Goal: Communication & Community: Answer question/provide support

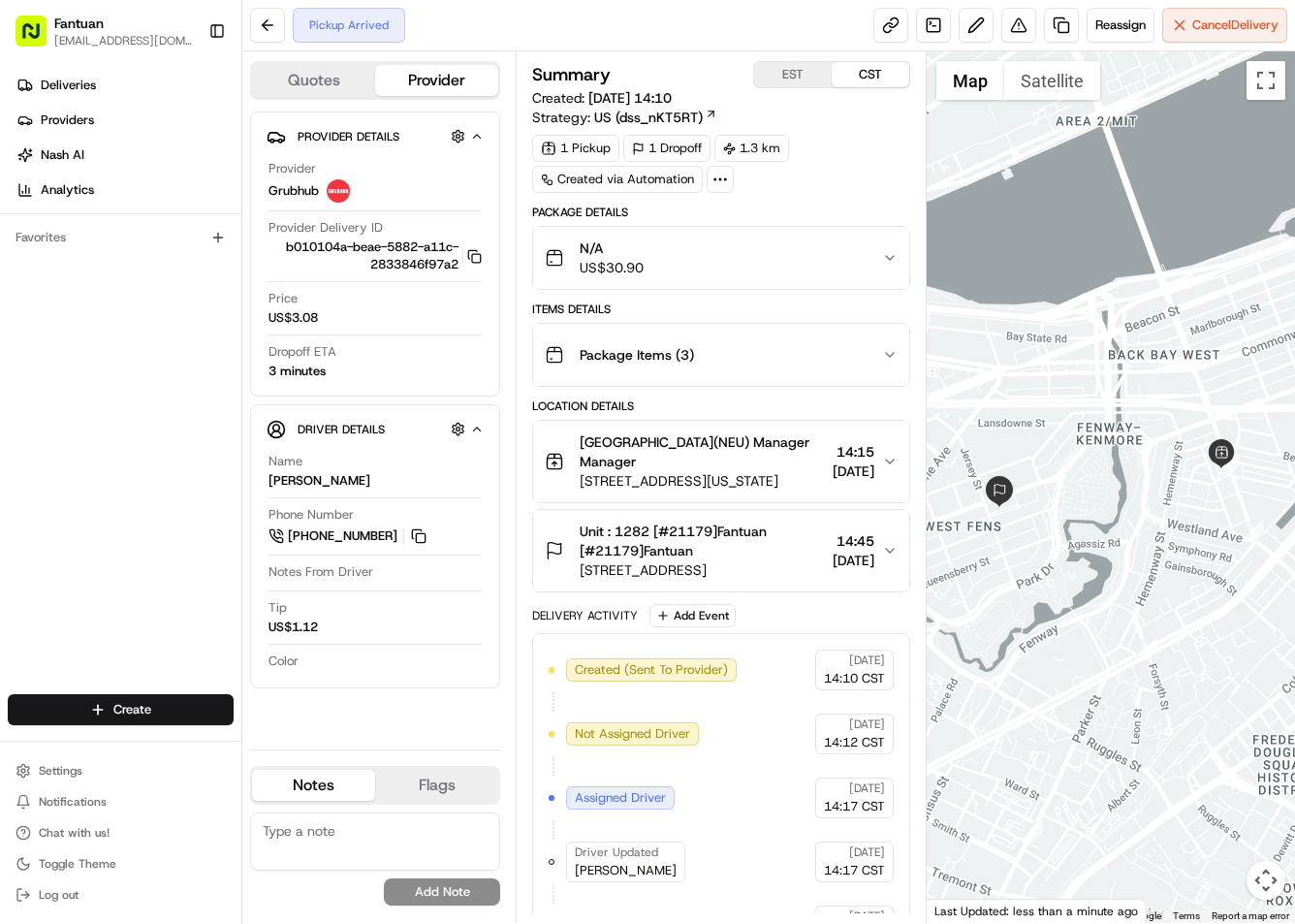
scroll to position [113, 0]
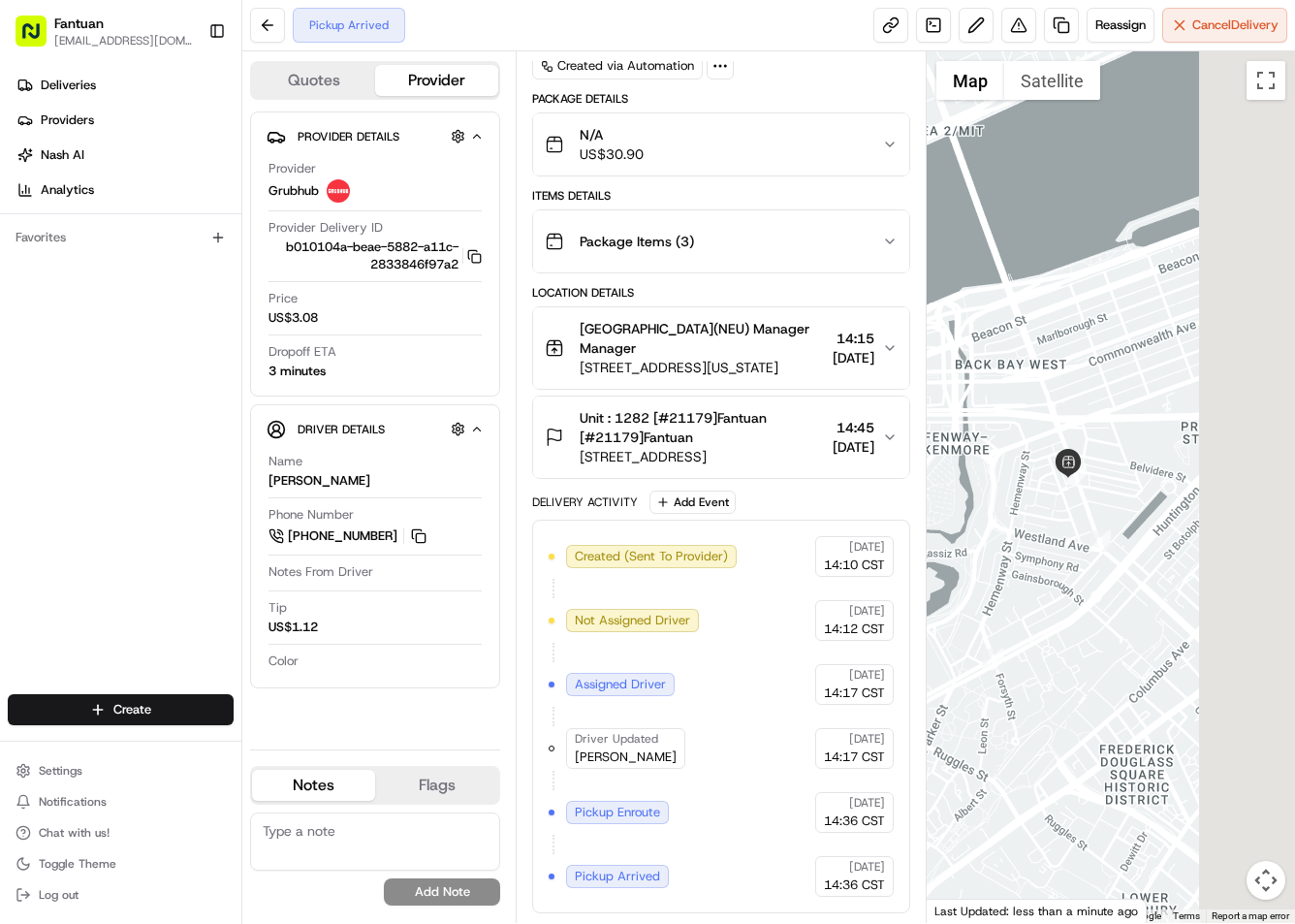
drag, startPoint x: 1193, startPoint y: 619, endPoint x: 1028, endPoint y: 629, distance: 165.0
click at [1028, 629] on div at bounding box center [1110, 486] width 368 height 871
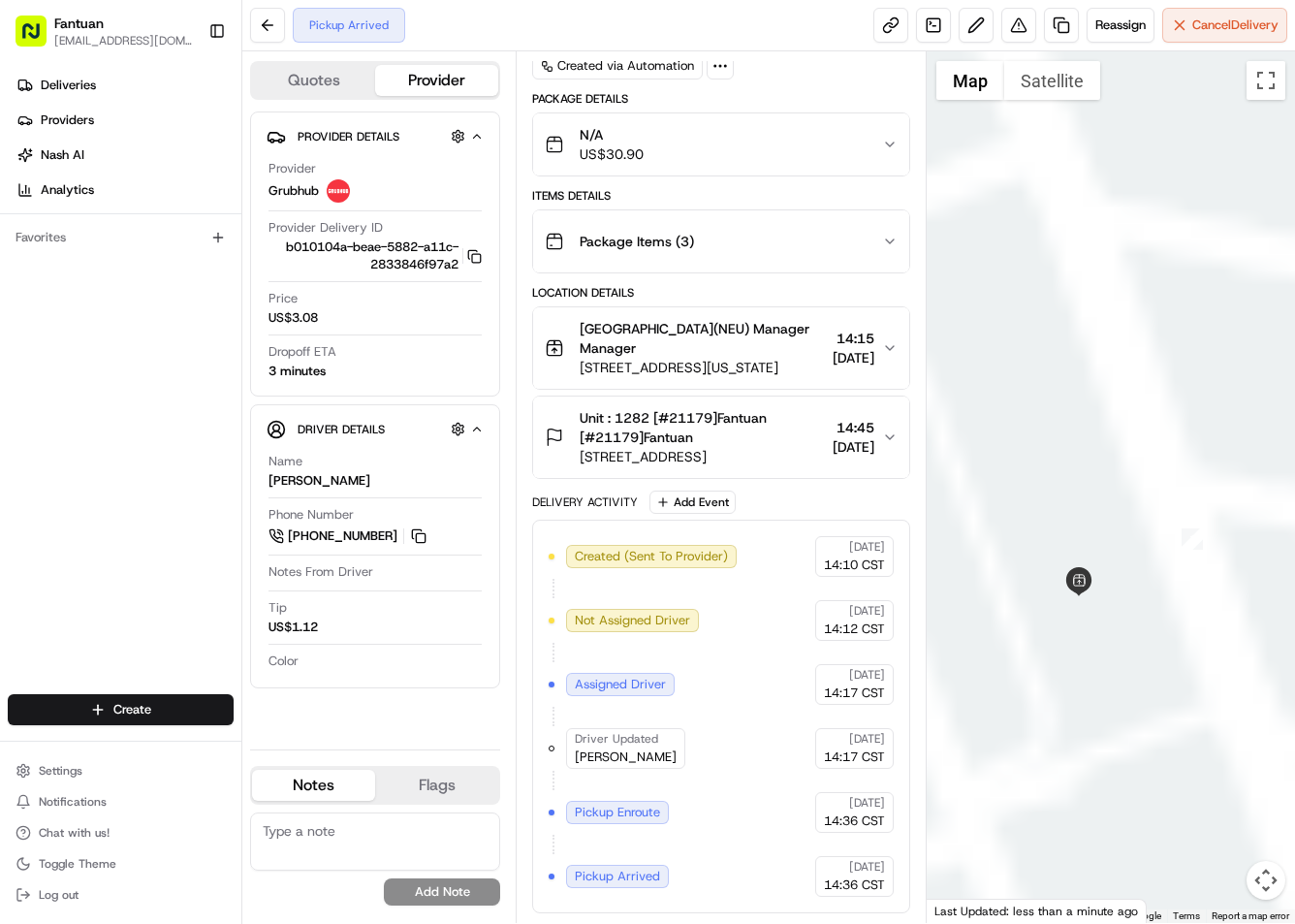
drag, startPoint x: 1016, startPoint y: 646, endPoint x: 1218, endPoint y: 728, distance: 218.3
click at [1239, 747] on div at bounding box center [1110, 486] width 368 height 871
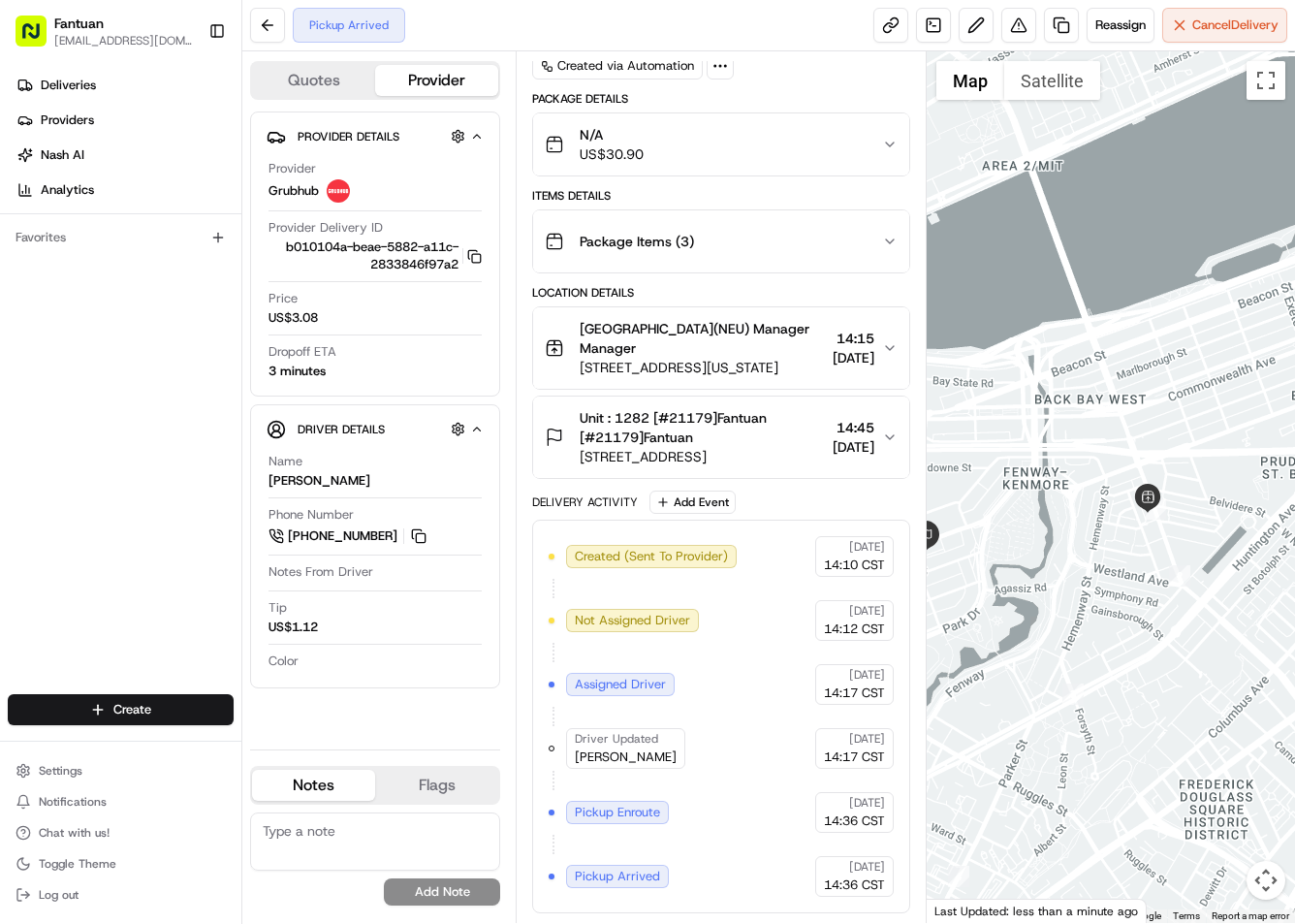
drag, startPoint x: 1200, startPoint y: 839, endPoint x: 1171, endPoint y: 579, distance: 262.3
click at [1169, 616] on div at bounding box center [1110, 486] width 368 height 871
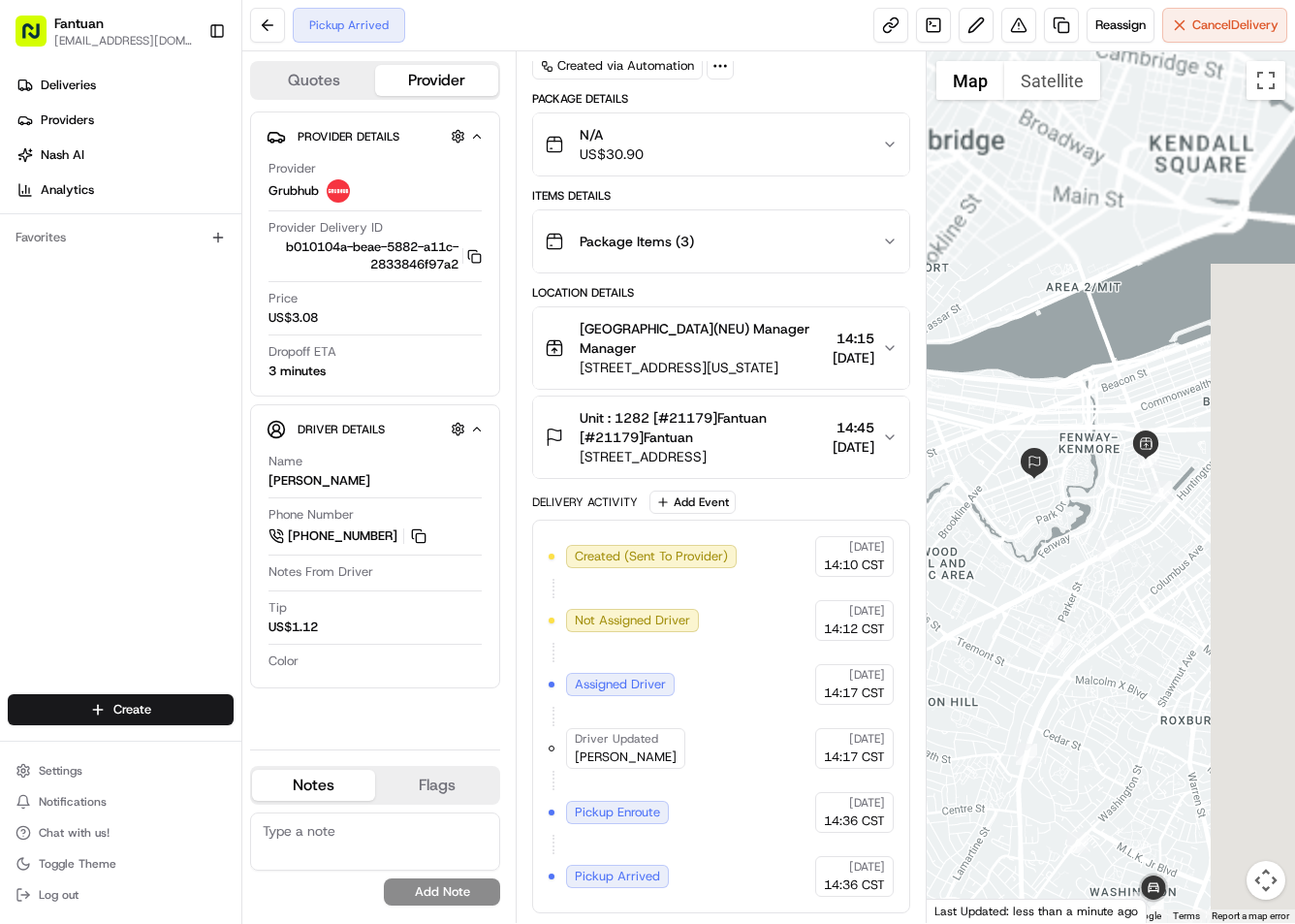
drag, startPoint x: 1163, startPoint y: 581, endPoint x: 975, endPoint y: 545, distance: 191.6
click at [975, 545] on div at bounding box center [1110, 486] width 368 height 871
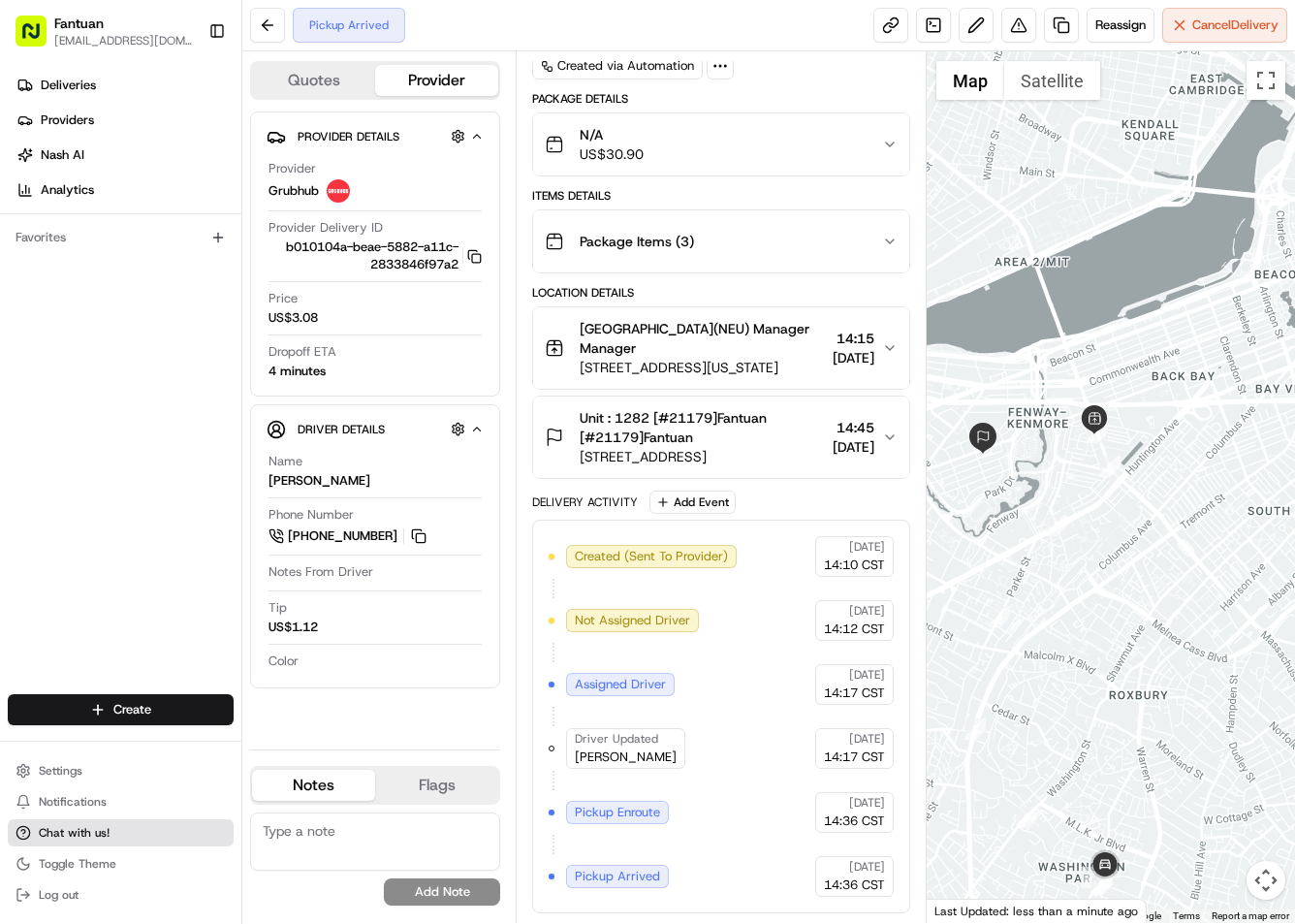
click at [84, 834] on span "Chat with us!" at bounding box center [74, 833] width 71 height 16
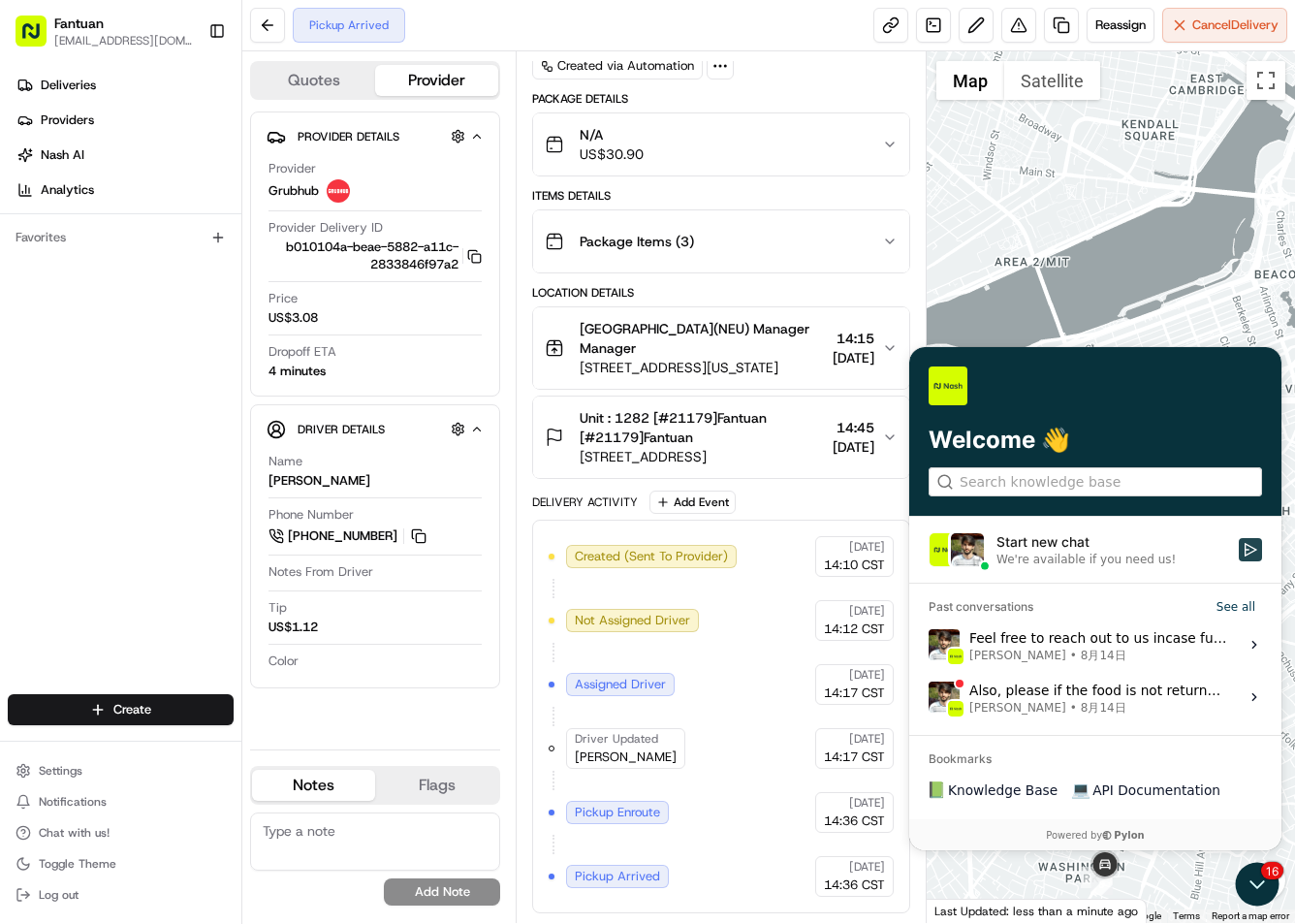
click at [1242, 550] on icon "Start new chat" at bounding box center [1250, 550] width 16 height 16
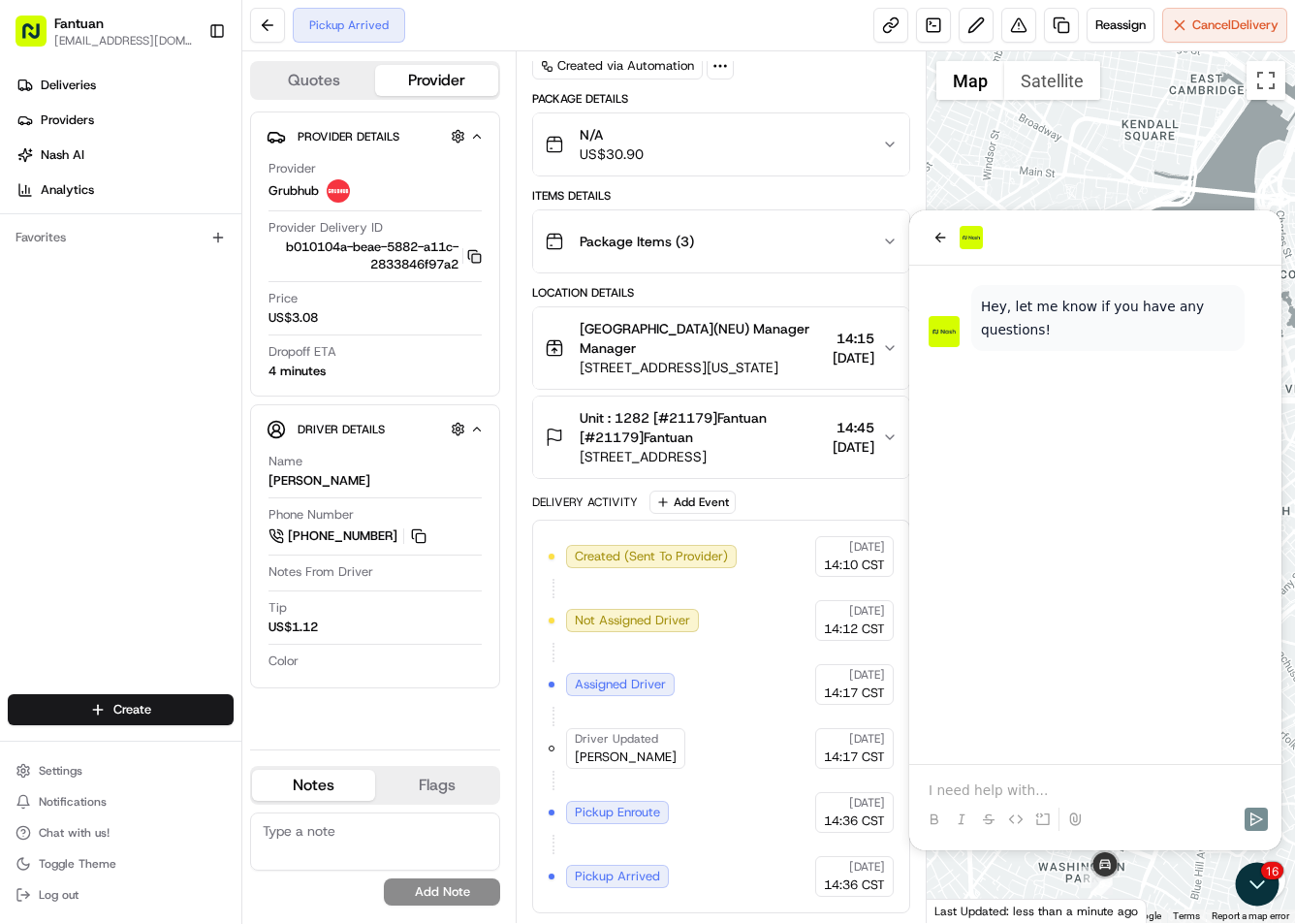
click at [473, 261] on icon "button" at bounding box center [474, 256] width 15 height 15
click at [999, 782] on p at bounding box center [1094, 789] width 333 height 19
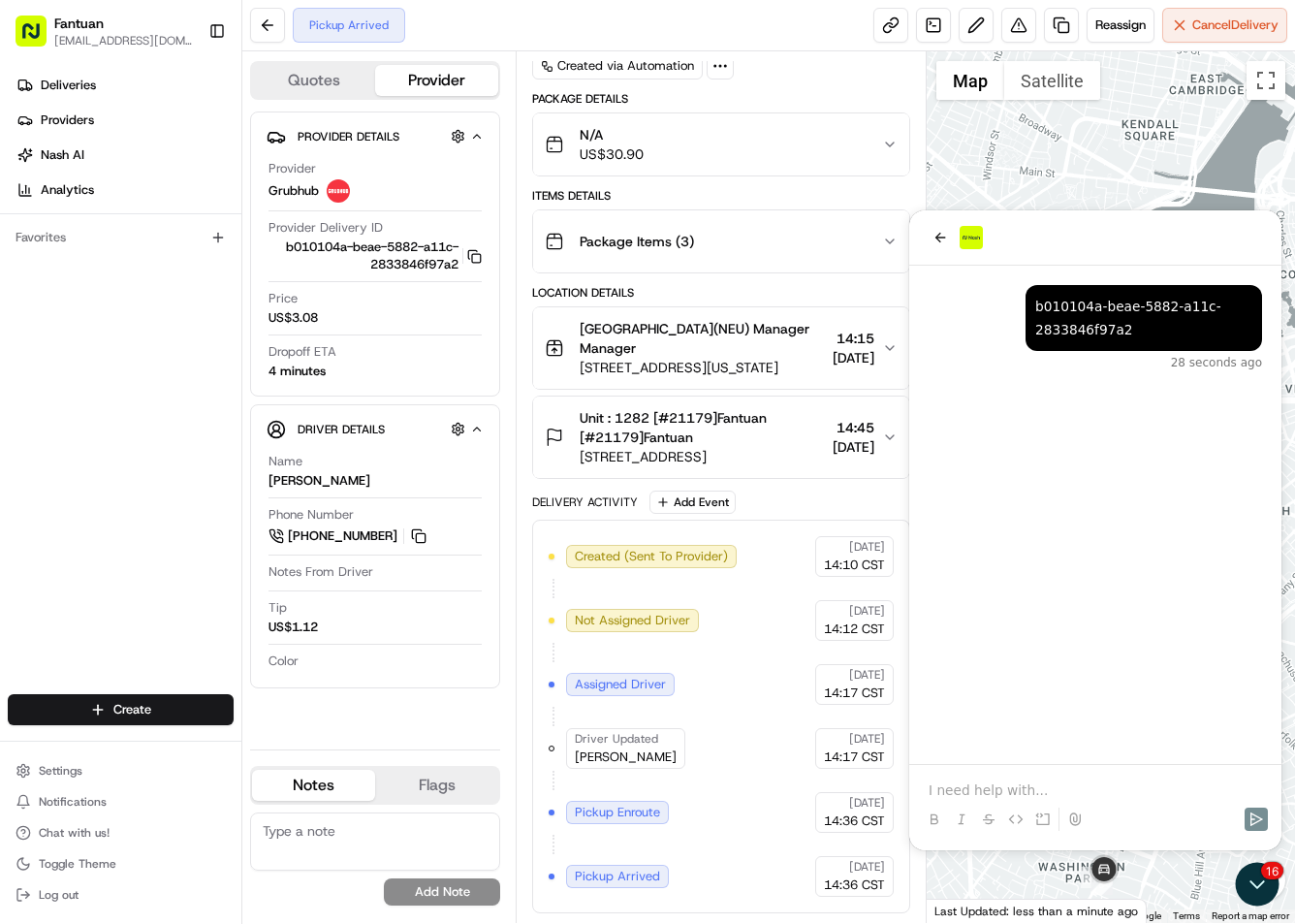
click at [1102, 179] on div at bounding box center [1110, 486] width 368 height 871
drag, startPoint x: 944, startPoint y: 232, endPoint x: 1863, endPoint y: 426, distance: 939.2
click at [944, 232] on icon "back" at bounding box center [940, 238] width 16 height 16
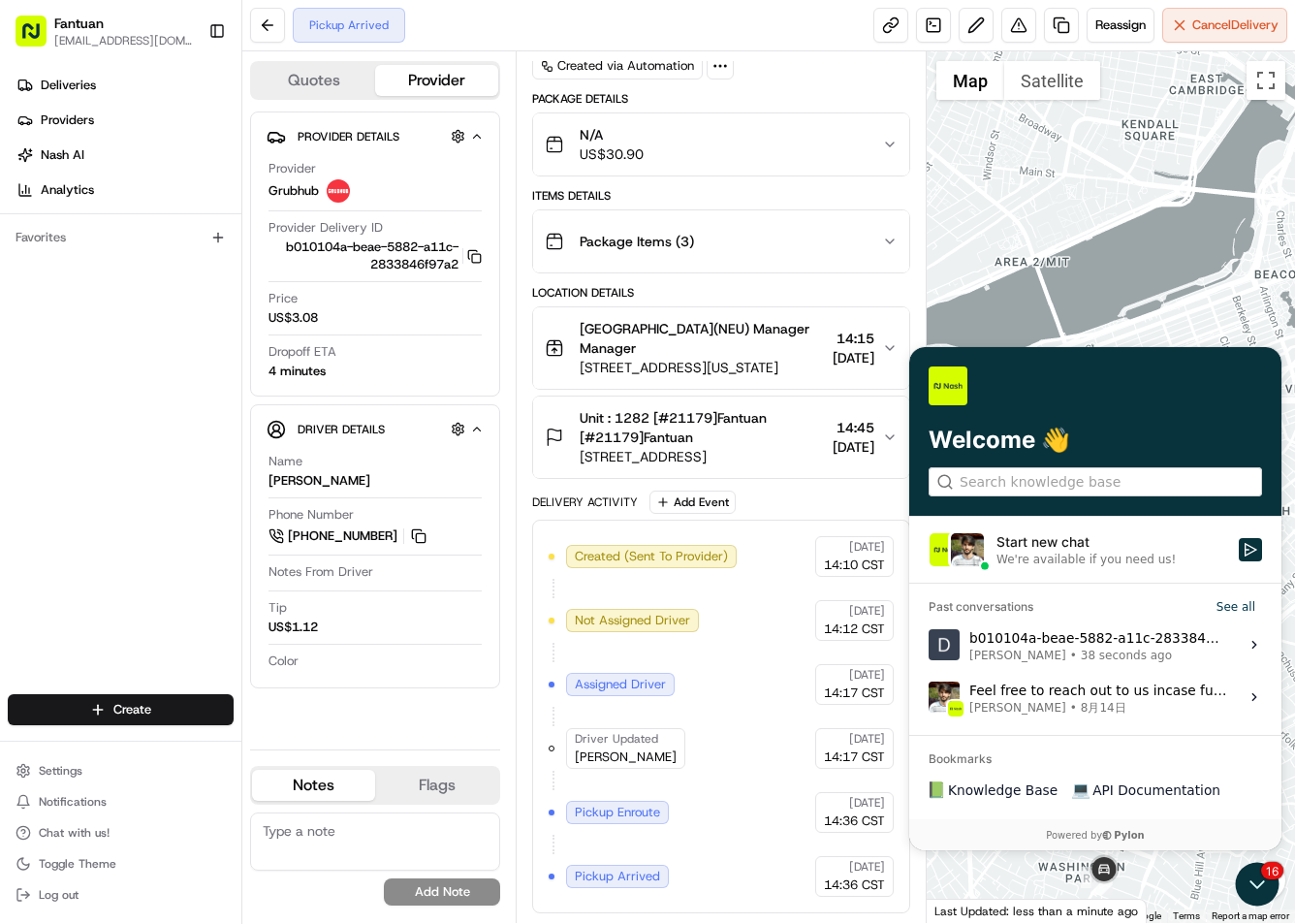
click at [1138, 254] on div at bounding box center [1110, 486] width 368 height 871
click at [1253, 881] on icon "Open customer support" at bounding box center [1257, 884] width 48 height 48
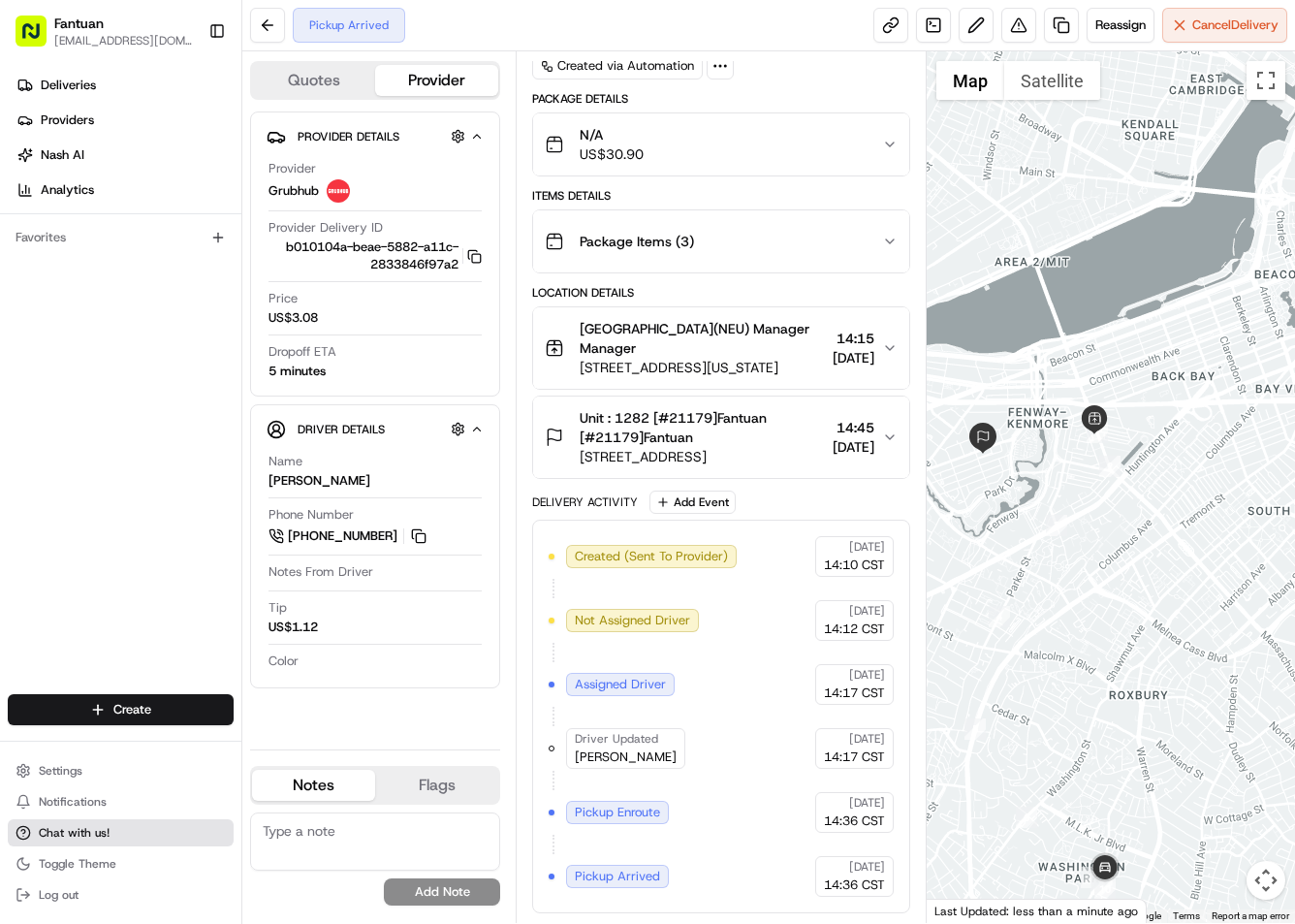
click at [106, 832] on span "Chat with us!" at bounding box center [74, 833] width 71 height 16
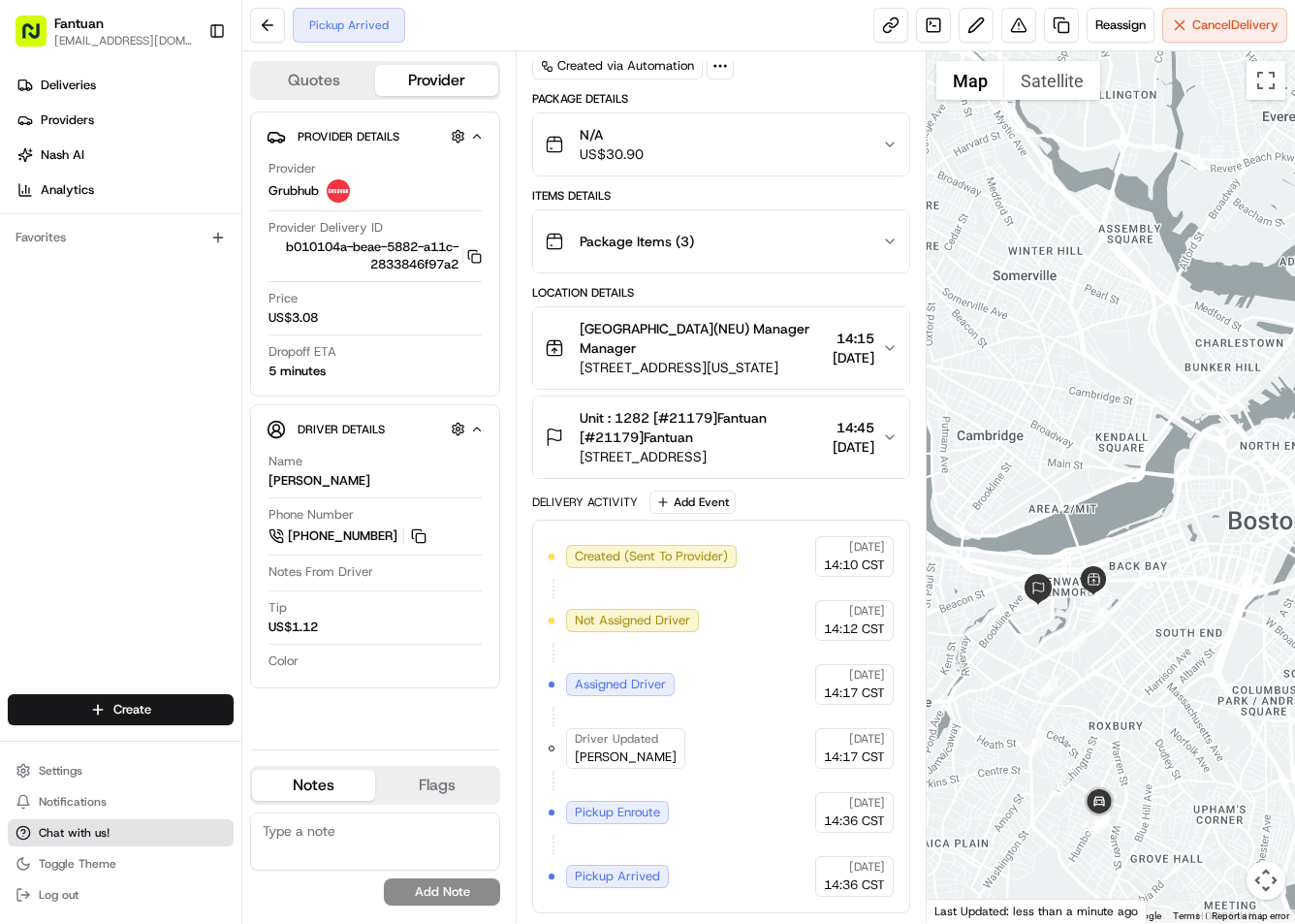
click at [117, 834] on button "Chat with us!" at bounding box center [121, 832] width 226 height 27
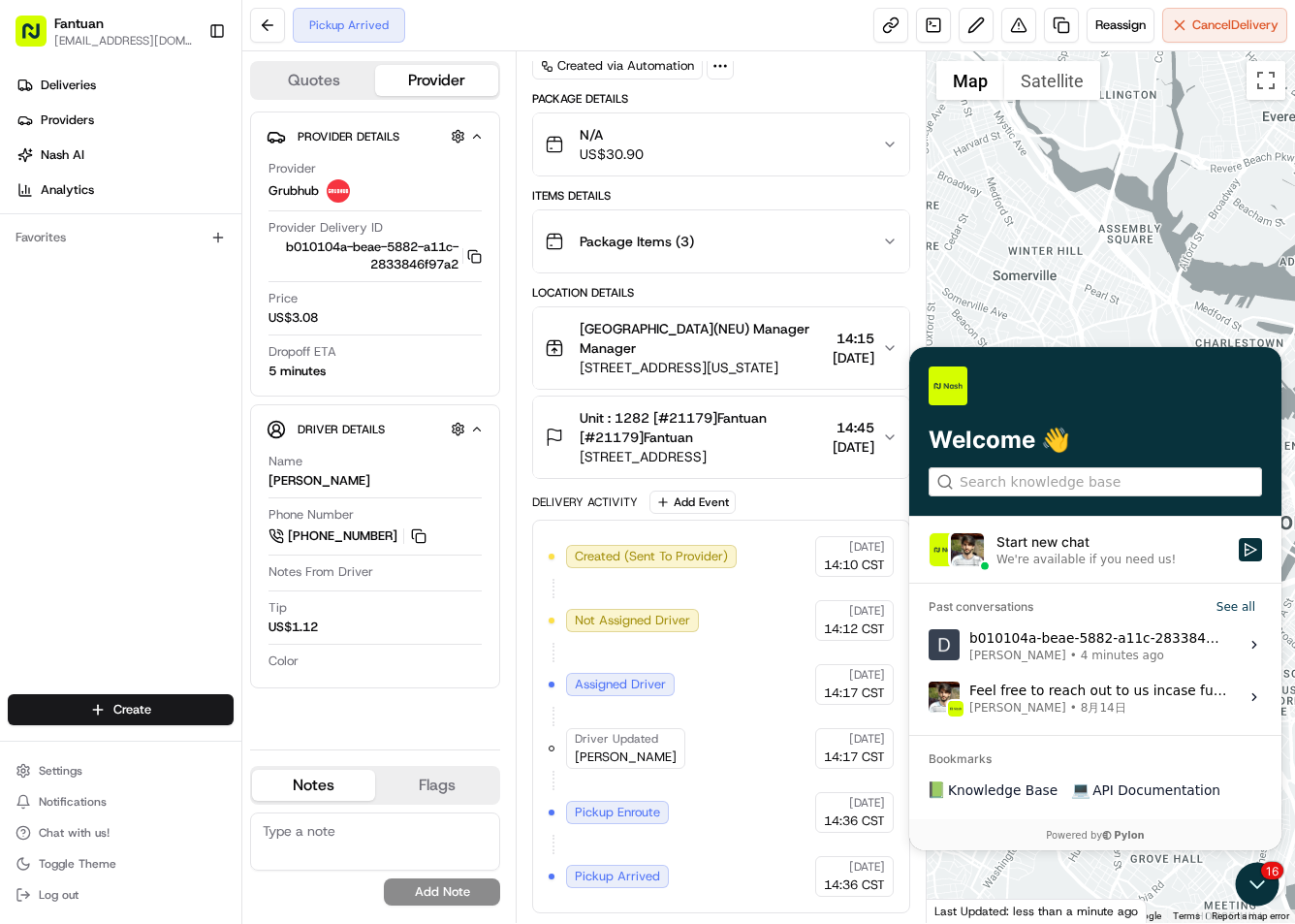
click at [1103, 646] on div "b010104a-beae-5882-a11c-2833846f97a2 Daiwei Zhao • 4 minutes ago" at bounding box center [1098, 644] width 258 height 37
click at [928, 645] on button "View issue" at bounding box center [927, 644] width 1 height 1
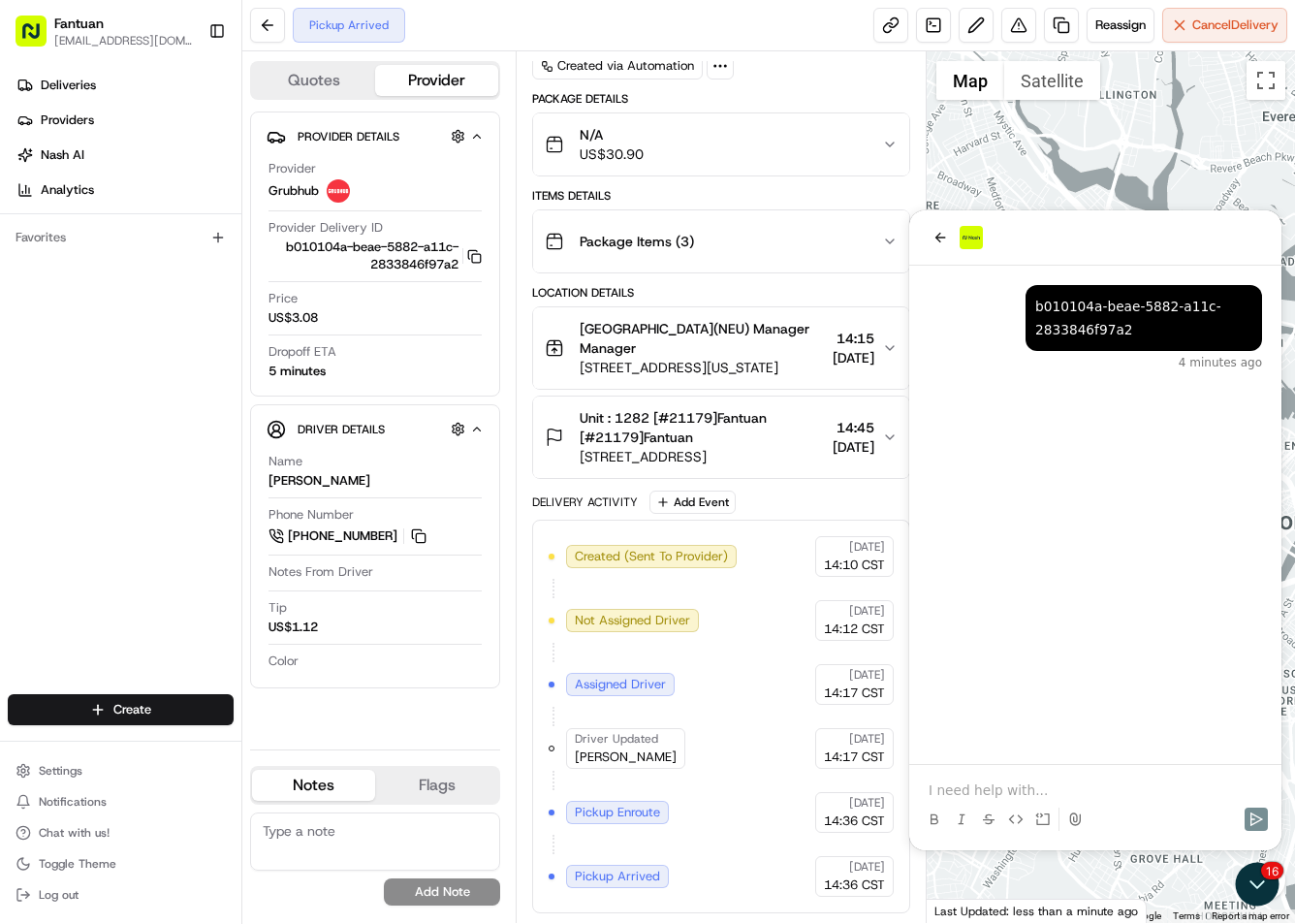
click at [1017, 792] on p at bounding box center [1094, 789] width 333 height 19
